Goal: Task Accomplishment & Management: Complete application form

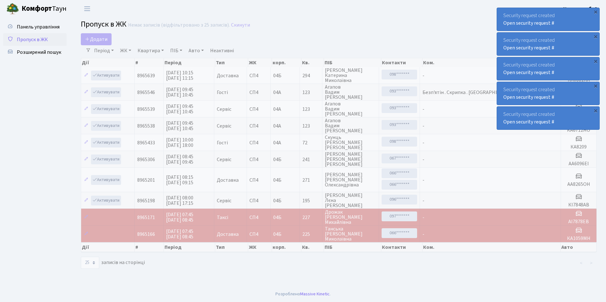
select select "25"
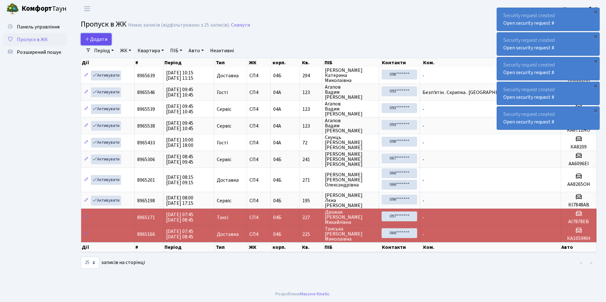
click at [94, 39] on span "Додати" at bounding box center [96, 39] width 22 height 7
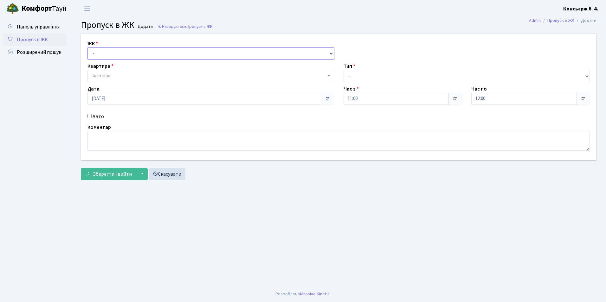
click at [99, 54] on select "- [STREET_ADDRESS]" at bounding box center [210, 54] width 247 height 12
select select "325"
click at [87, 48] on select "- [STREET_ADDRESS]" at bounding box center [210, 54] width 247 height 12
select select
click at [100, 77] on span "Квартира" at bounding box center [101, 76] width 19 height 6
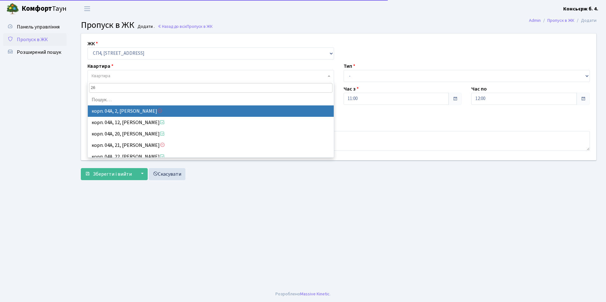
type input "268"
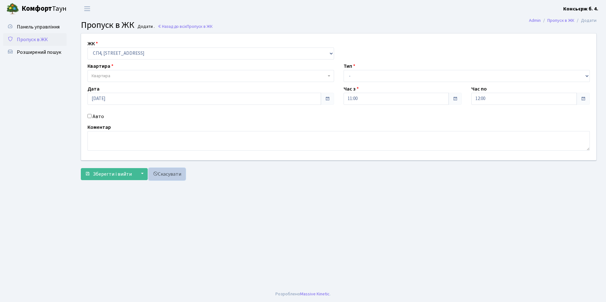
click at [162, 176] on link "Скасувати" at bounding box center [167, 174] width 37 height 12
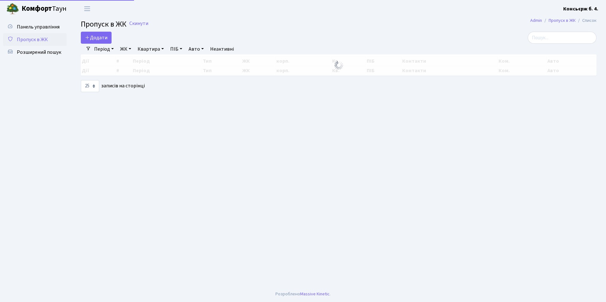
select select "25"
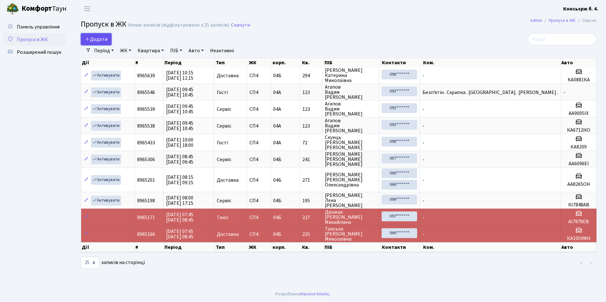
click at [97, 40] on span "Додати" at bounding box center [96, 39] width 22 height 7
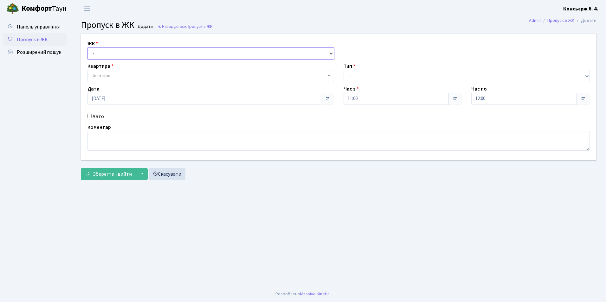
click at [107, 53] on select "- [STREET_ADDRESS]" at bounding box center [210, 54] width 247 height 12
select select "325"
click at [87, 48] on select "- [STREET_ADDRESS]" at bounding box center [210, 54] width 247 height 12
select select
click at [108, 75] on span "Квартира" at bounding box center [101, 76] width 19 height 6
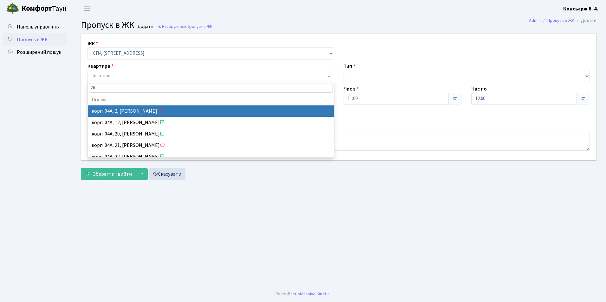
type input "268"
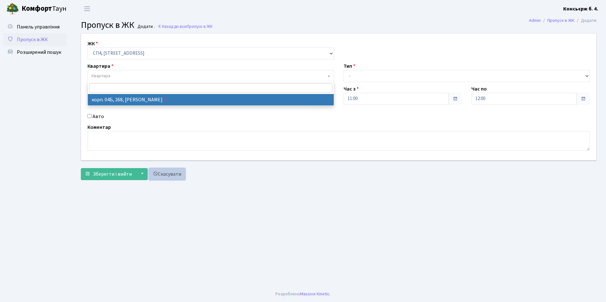
click at [165, 175] on link "Скасувати" at bounding box center [167, 174] width 37 height 12
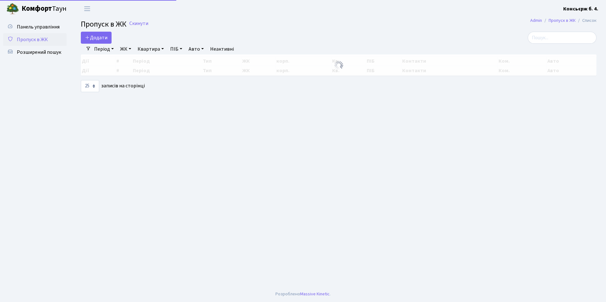
select select "25"
